Goal: Navigation & Orientation: Find specific page/section

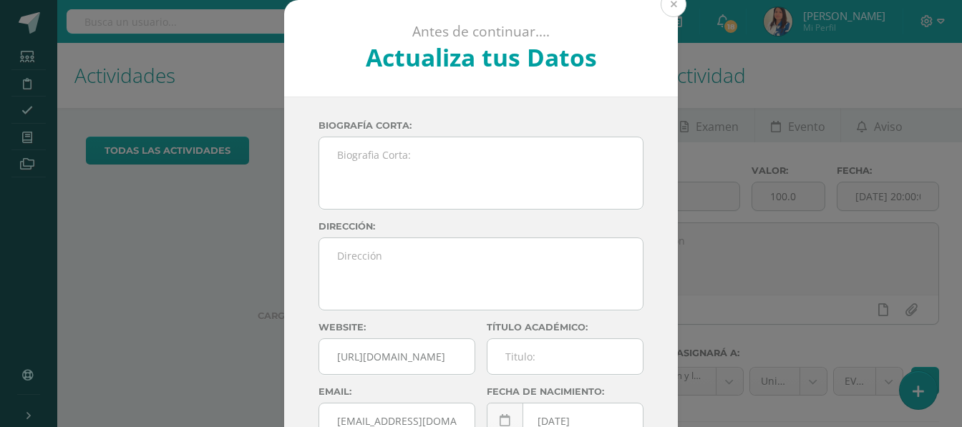
click at [675, 5] on button at bounding box center [673, 4] width 26 height 26
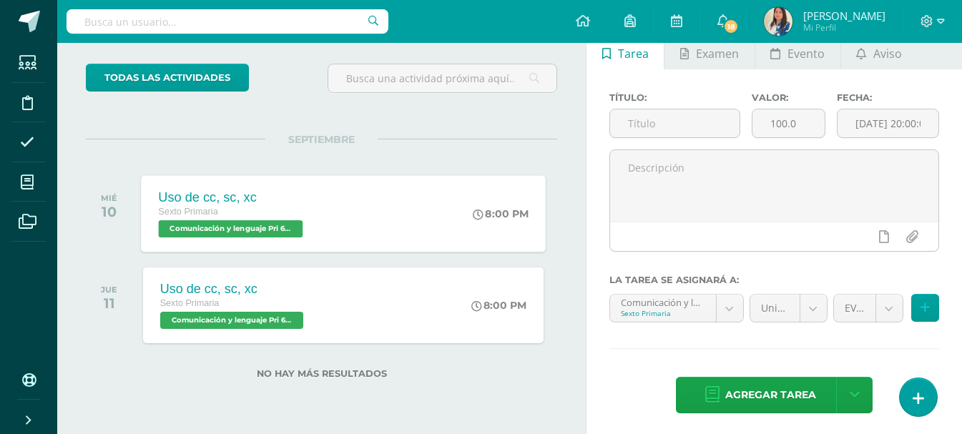
scroll to position [78, 0]
